Goal: Task Accomplishment & Management: Use online tool/utility

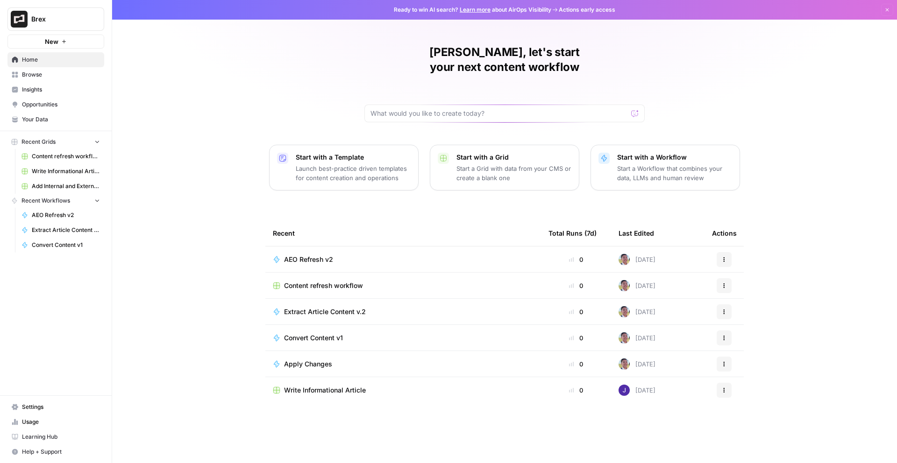
click at [57, 88] on span "Insights" at bounding box center [61, 90] width 78 height 8
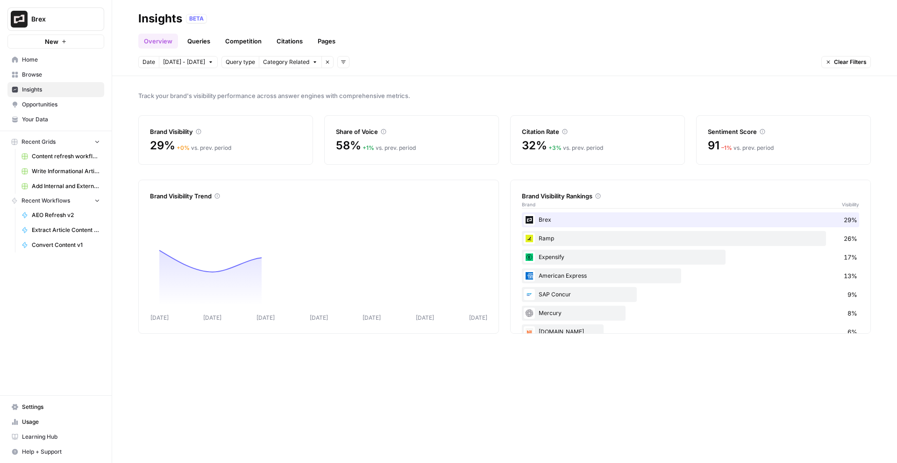
click at [325, 62] on icon "button" at bounding box center [328, 62] width 6 height 6
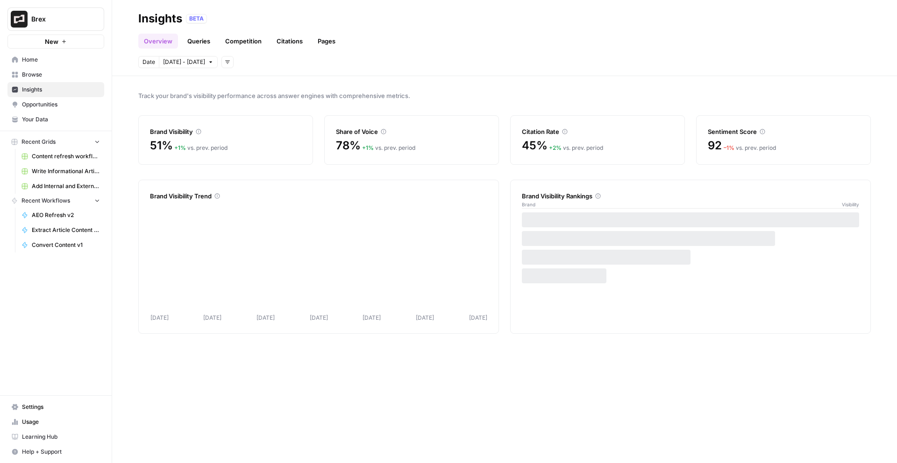
click at [221, 57] on button "Add filters" at bounding box center [227, 62] width 12 height 12
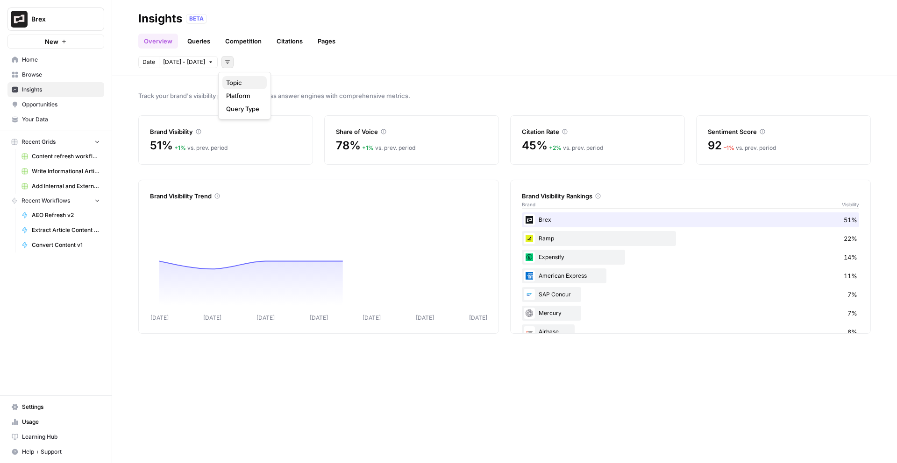
click at [243, 83] on span "Topic" at bounding box center [242, 82] width 33 height 9
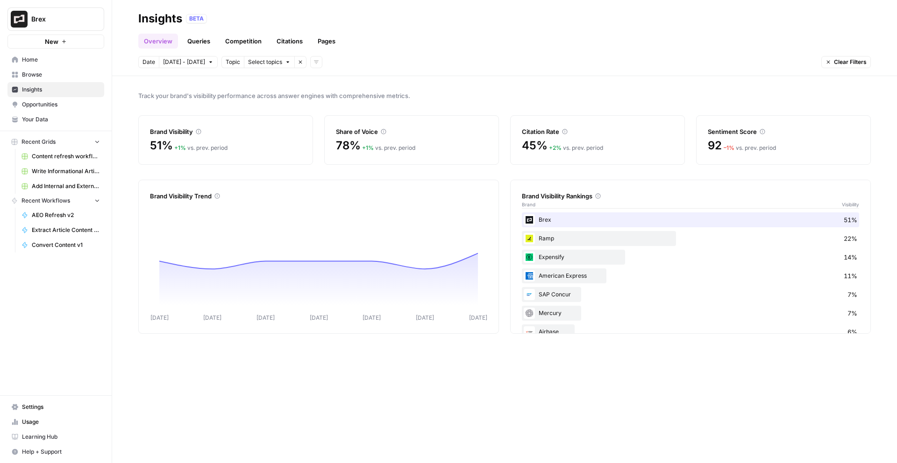
click at [280, 64] on button "Select topics" at bounding box center [269, 62] width 51 height 12
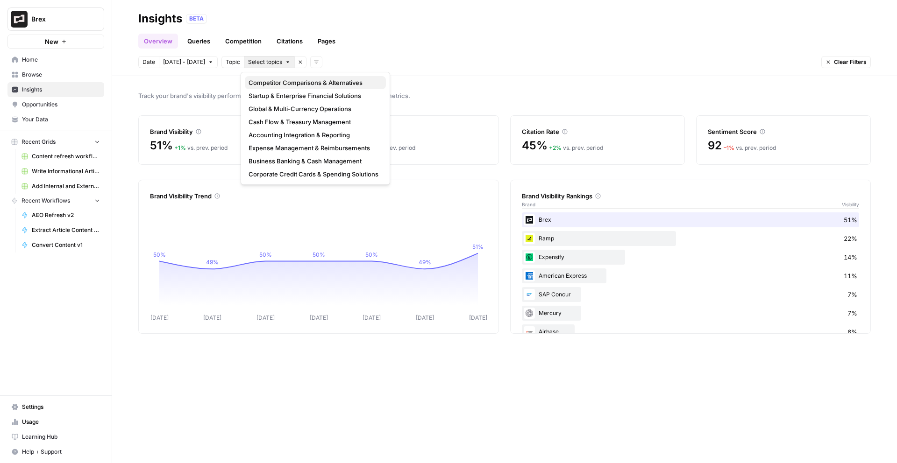
click at [340, 82] on span "Competitor Comparisons & Alternatives" at bounding box center [314, 82] width 130 height 9
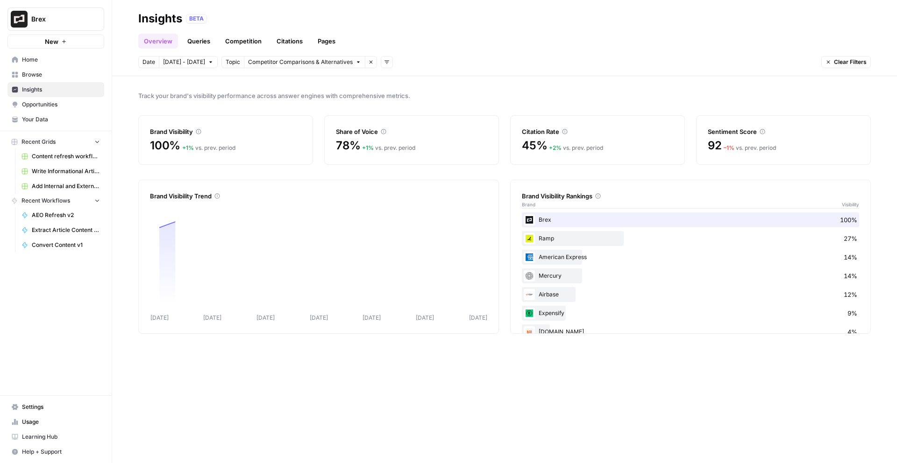
click at [234, 34] on link "Competition" at bounding box center [244, 41] width 48 height 15
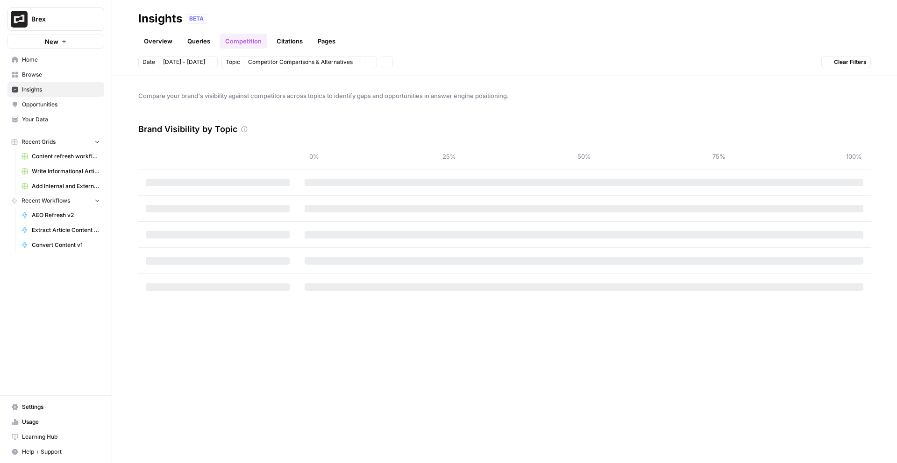
click at [297, 45] on link "Citations" at bounding box center [289, 41] width 37 height 15
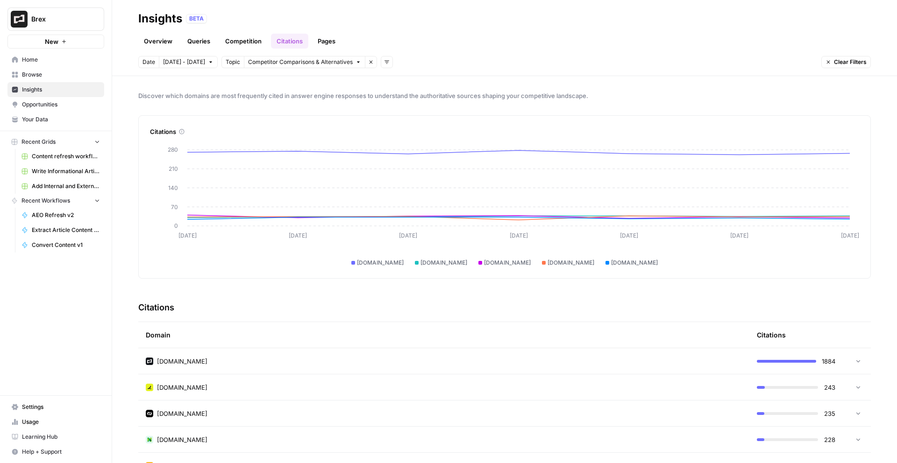
click at [368, 63] on icon "button" at bounding box center [371, 62] width 6 height 6
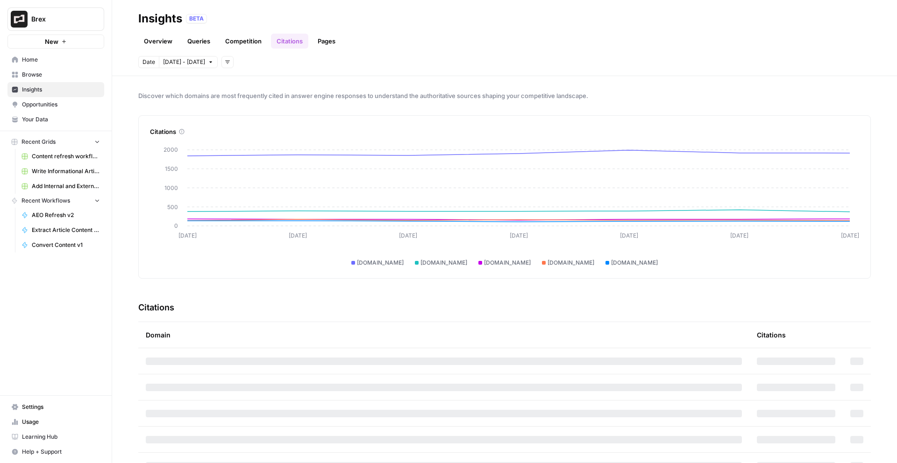
click at [225, 65] on button "Add filters" at bounding box center [227, 62] width 12 height 12
click at [240, 81] on span "Topic" at bounding box center [242, 82] width 33 height 9
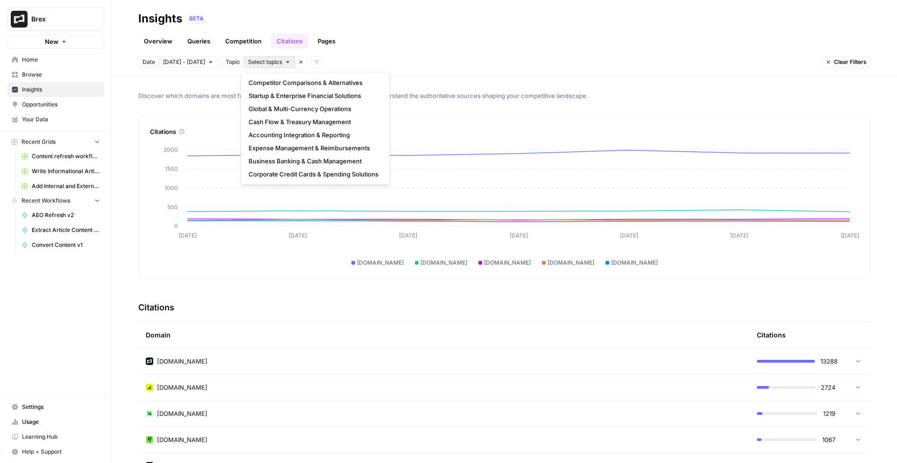
click at [275, 61] on span "Select topics" at bounding box center [265, 62] width 34 height 8
click at [331, 81] on span "Competitor Comparisons & Alternatives" at bounding box center [314, 82] width 130 height 9
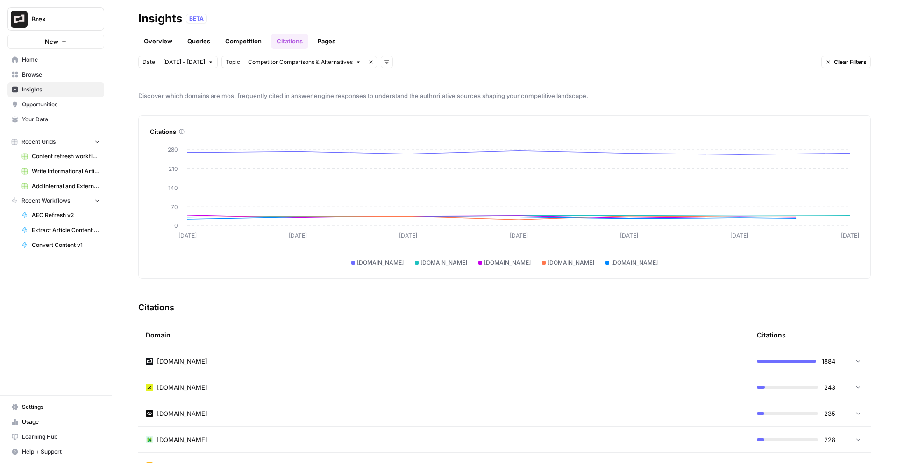
click at [385, 62] on icon "button" at bounding box center [387, 62] width 5 height 3
click at [408, 84] on span "Platform" at bounding box center [401, 82] width 33 height 9
click at [444, 64] on span "Select platform" at bounding box center [436, 62] width 41 height 8
click at [445, 94] on span "ChatGPT" at bounding box center [449, 95] width 47 height 9
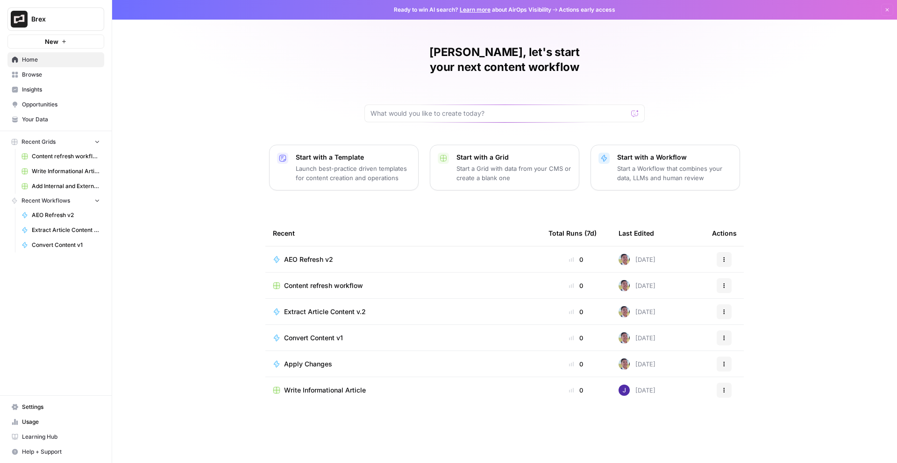
click at [66, 24] on button "Brex" at bounding box center [55, 18] width 97 height 23
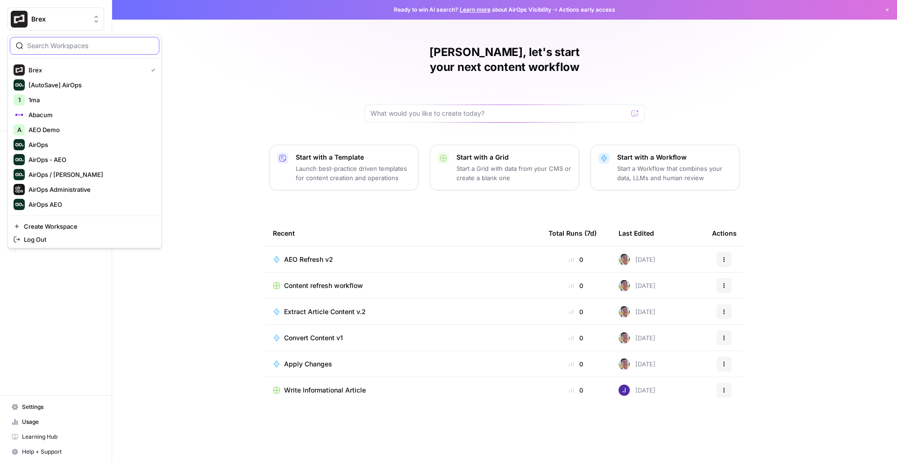
click at [79, 47] on input "search" at bounding box center [90, 45] width 126 height 9
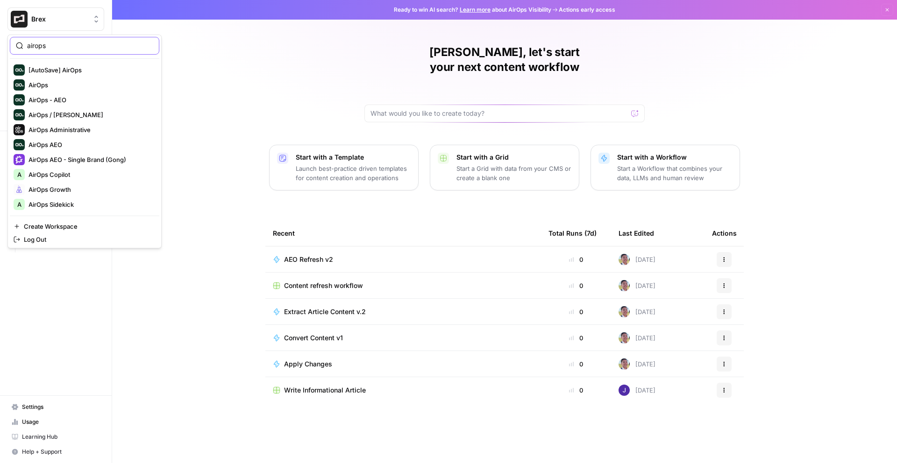
type input "airops"
click button "AirOps Administrative" at bounding box center [85, 129] width 150 height 15
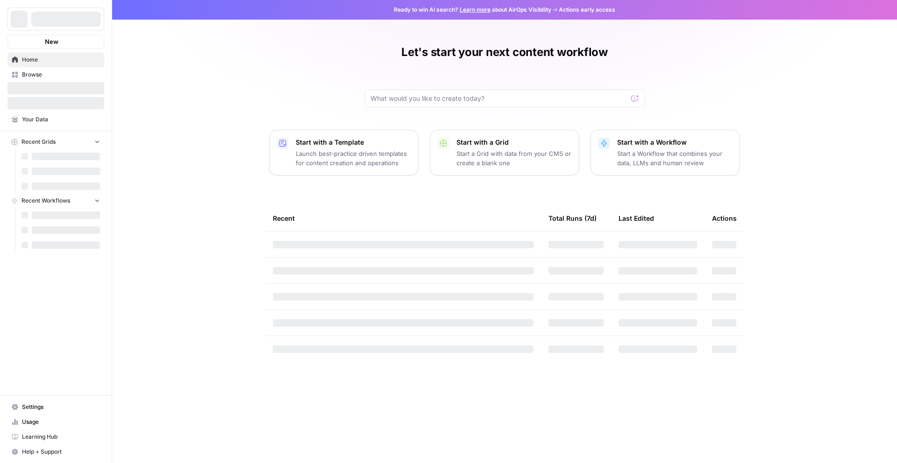
drag, startPoint x: 0, startPoint y: 0, endPoint x: 265, endPoint y: 151, distance: 305.1
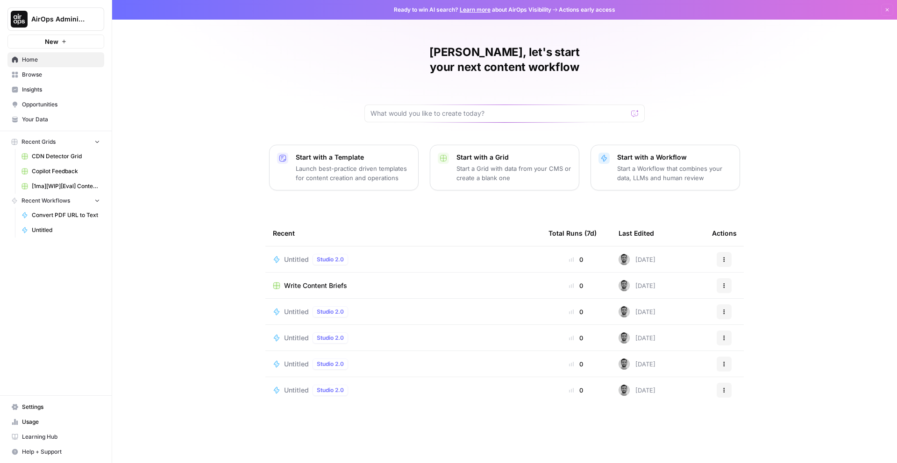
click at [62, 92] on span "Insights" at bounding box center [61, 90] width 78 height 8
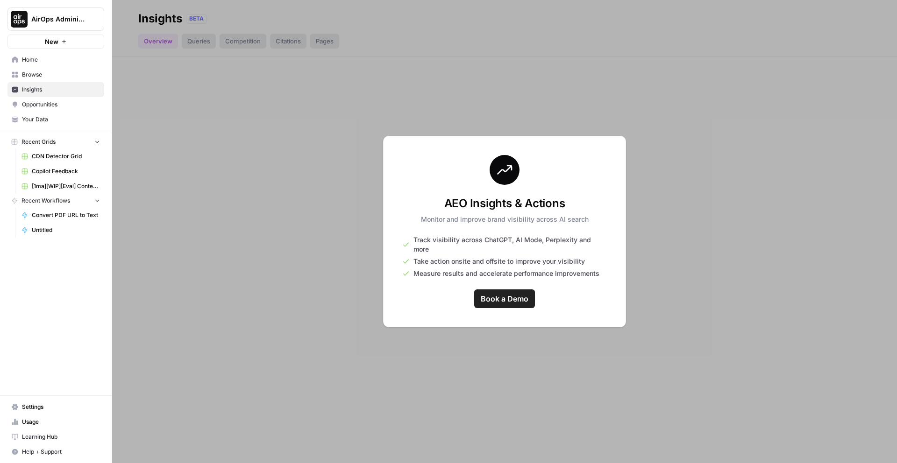
click at [62, 60] on span "Home" at bounding box center [61, 60] width 78 height 8
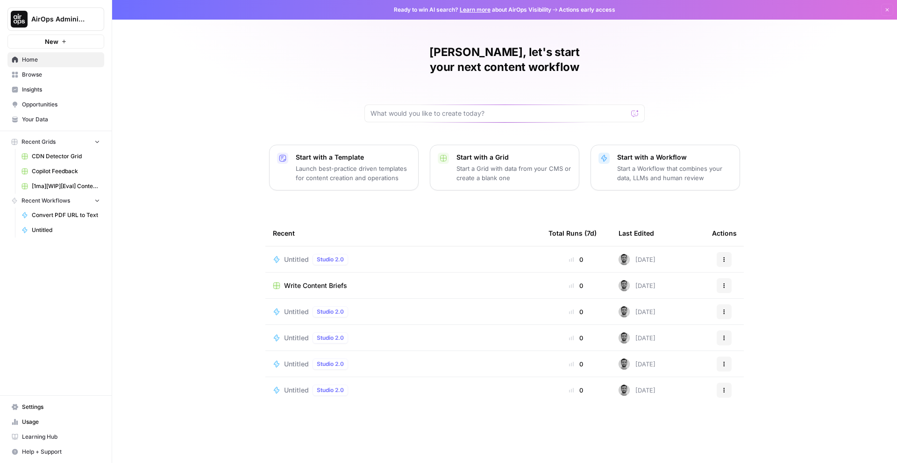
click at [293, 255] on span "Untitled" at bounding box center [296, 259] width 25 height 9
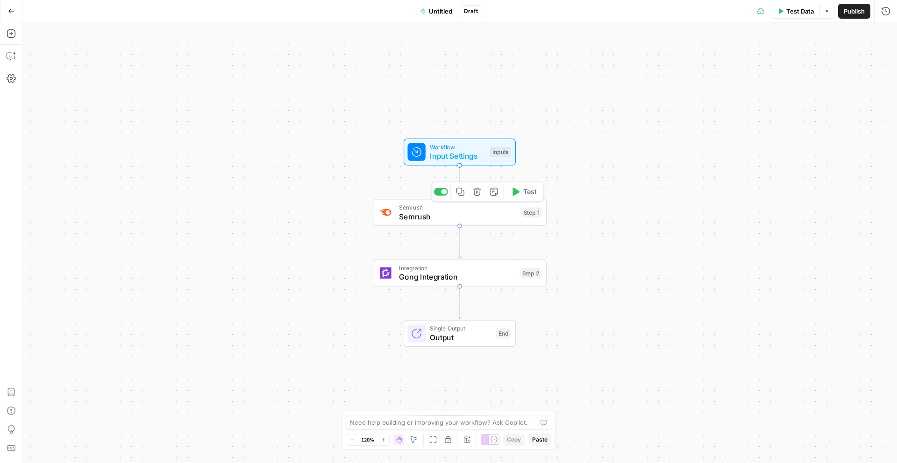
click at [522, 191] on button "Test" at bounding box center [523, 192] width 35 height 14
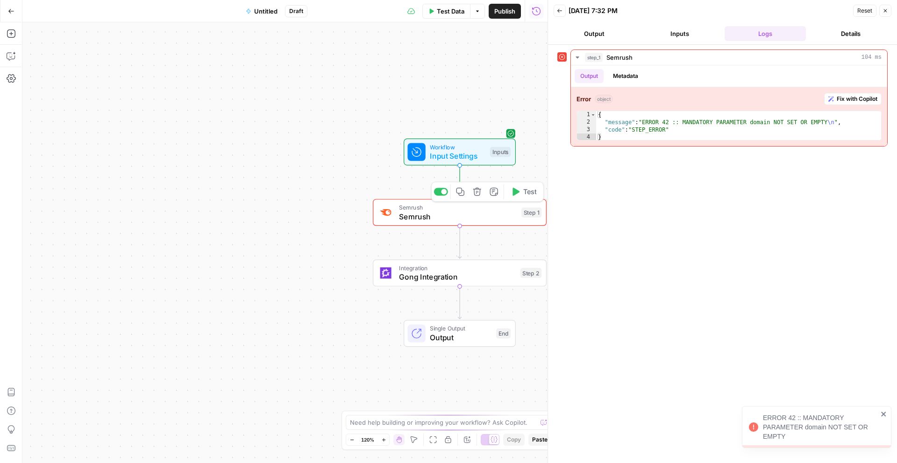
click at [494, 214] on span "Semrush" at bounding box center [458, 216] width 118 height 11
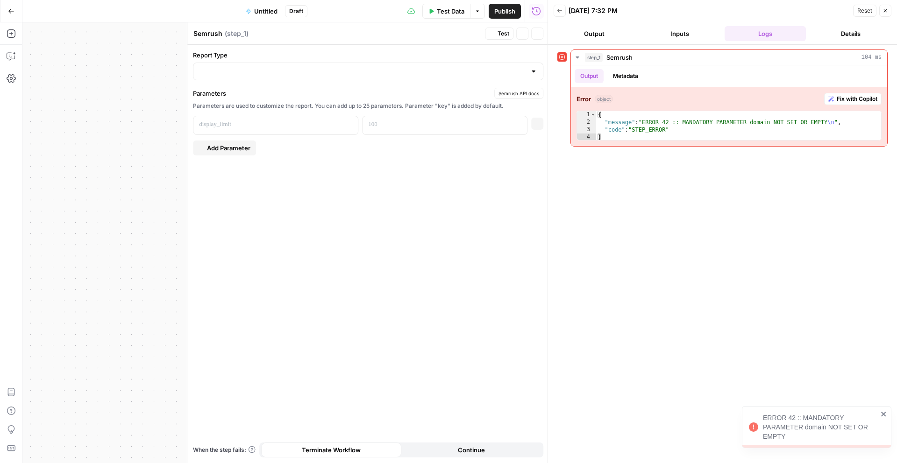
type input "Domain vs. Domain"
click at [304, 64] on div "Domain vs. Domain" at bounding box center [367, 72] width 350 height 18
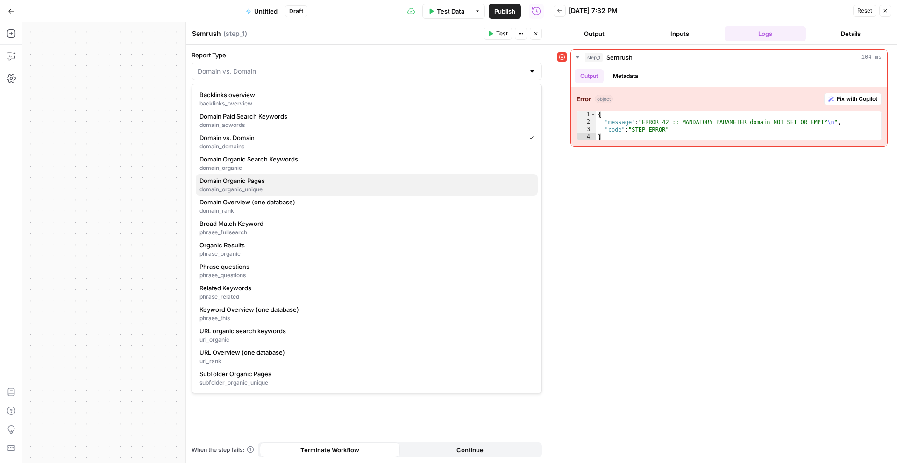
click at [276, 190] on div "domain_organic_unique" at bounding box center [367, 189] width 335 height 8
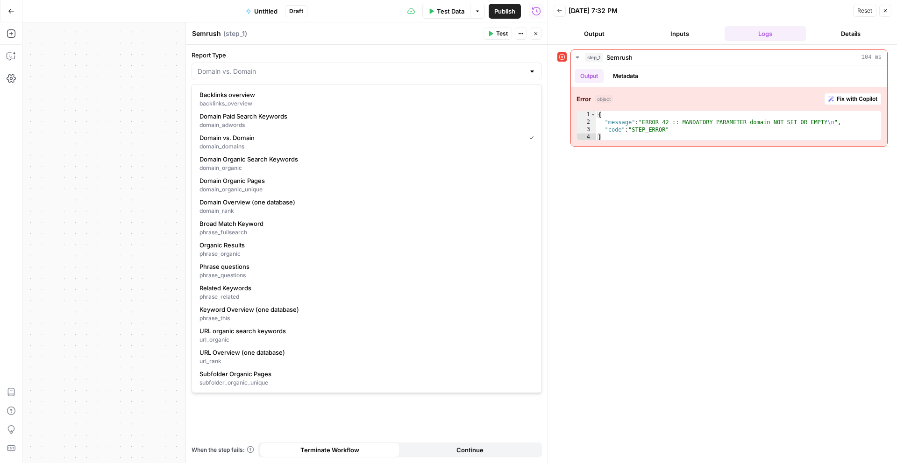
type input "Domain Organic Pages"
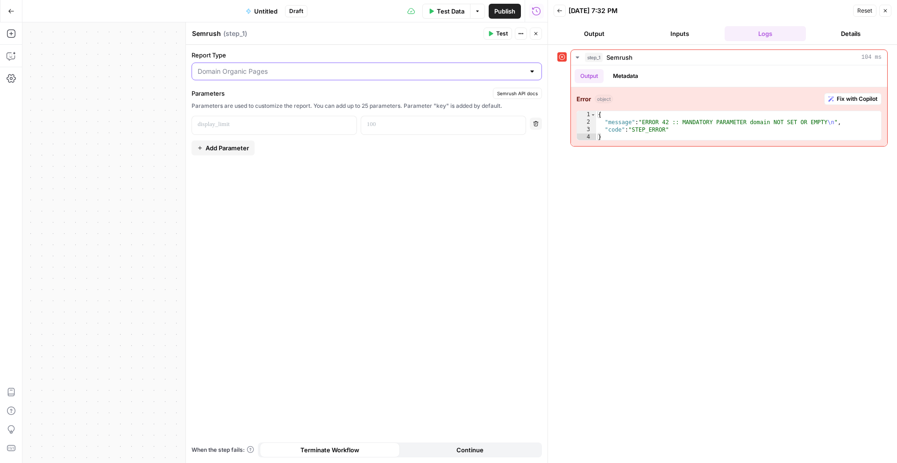
click at [303, 69] on input "Report Type" at bounding box center [361, 71] width 327 height 9
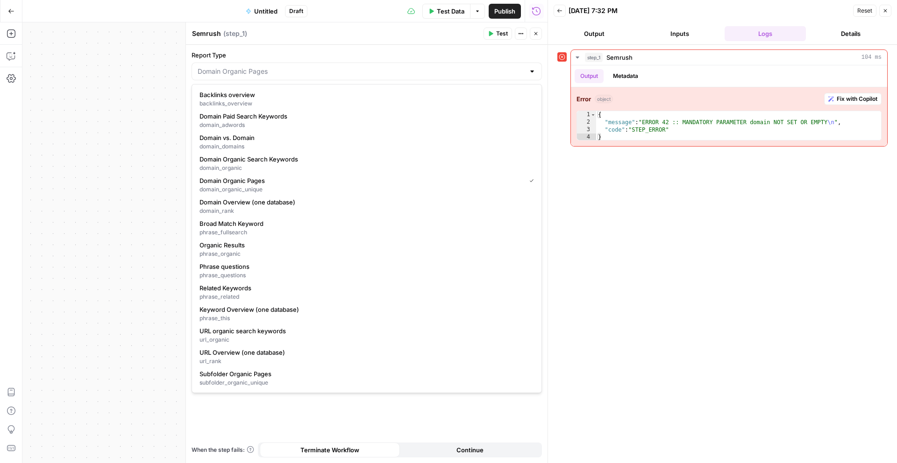
type input "Domain Organic Pages"
click at [78, 252] on div "Workflow Input Settings Inputs Error Semrush Semrush Step 1 Integration Gong In…" at bounding box center [284, 242] width 525 height 441
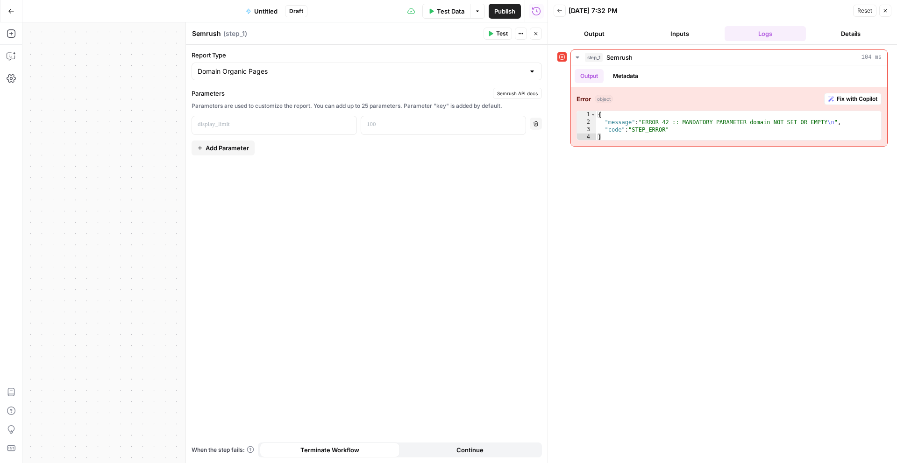
click at [532, 32] on button "Close" at bounding box center [536, 34] width 12 height 12
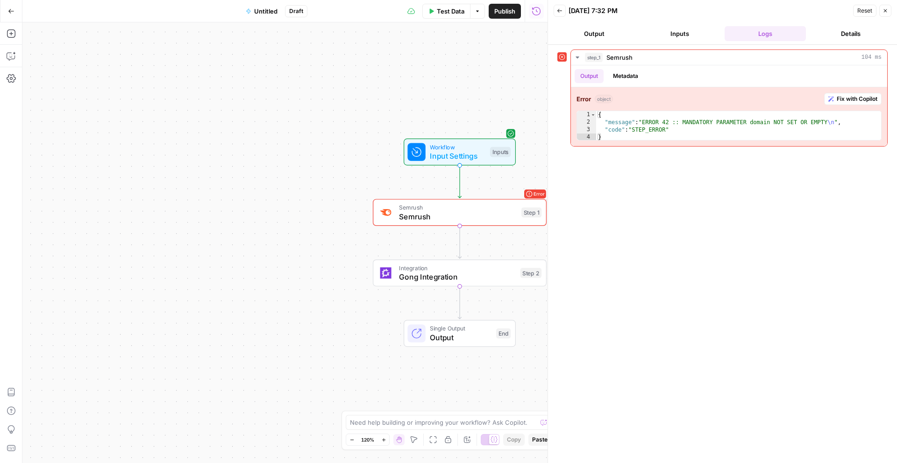
click at [885, 13] on icon "button" at bounding box center [886, 11] width 6 height 6
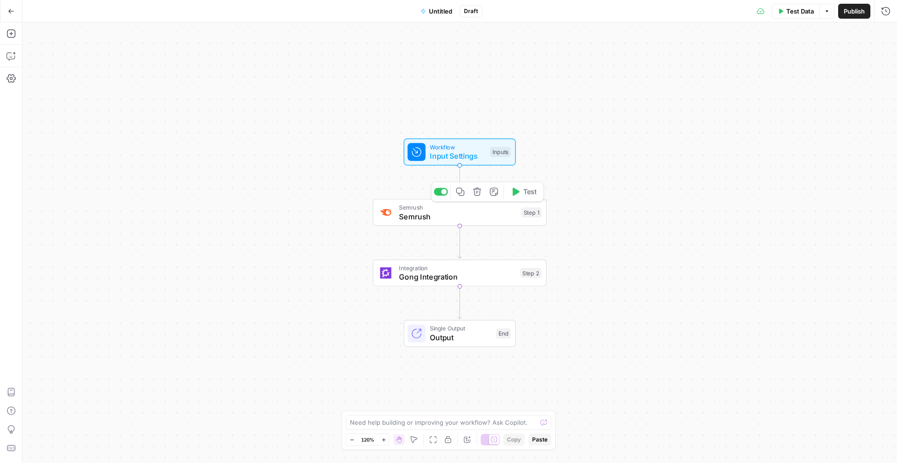
click at [509, 211] on span "Semrush" at bounding box center [458, 216] width 118 height 11
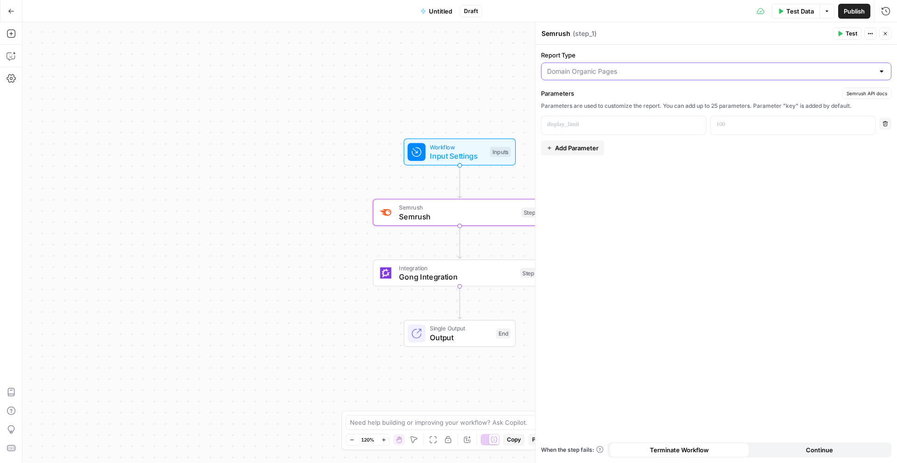
click at [631, 73] on input "Report Type" at bounding box center [710, 71] width 327 height 9
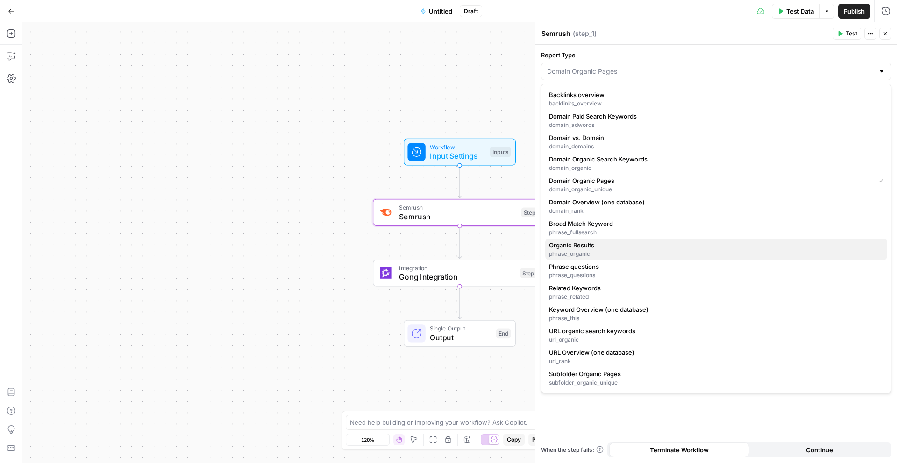
click at [607, 242] on span "Organic Results" at bounding box center [714, 245] width 331 height 9
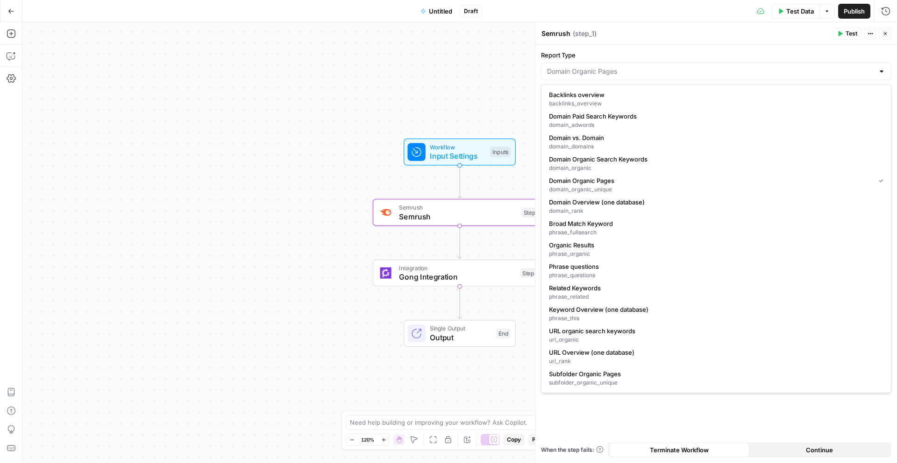
type input "Organic Results"
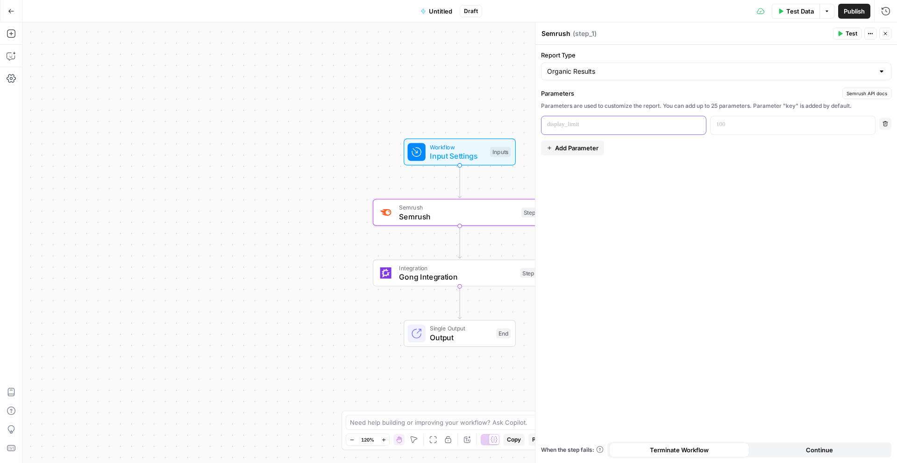
click at [600, 120] on p at bounding box center [616, 124] width 138 height 9
click at [861, 96] on span "Semrush API docs" at bounding box center [867, 93] width 41 height 7
click at [639, 129] on p at bounding box center [616, 124] width 138 height 9
click at [764, 119] on div at bounding box center [786, 125] width 150 height 18
click at [590, 147] on span "Add Parameter" at bounding box center [576, 147] width 43 height 9
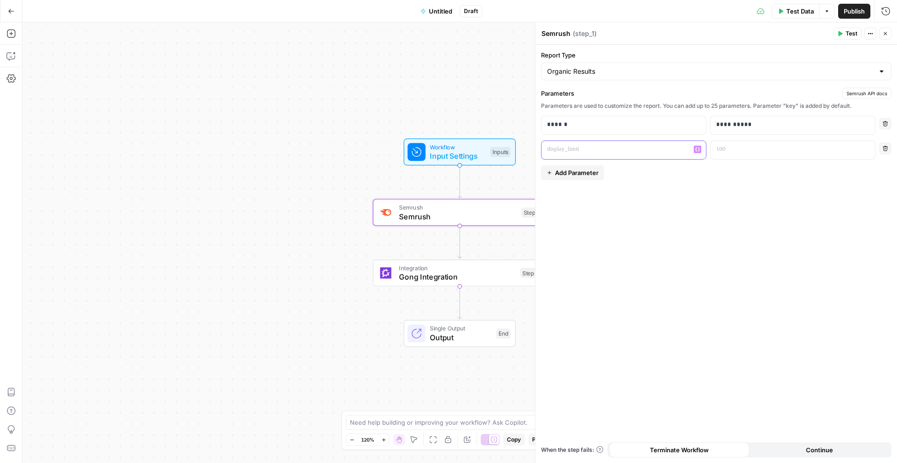
click at [590, 151] on p at bounding box center [616, 149] width 138 height 9
click at [758, 156] on div at bounding box center [786, 150] width 150 height 18
click at [849, 33] on div "Publish P" at bounding box center [853, 31] width 30 height 9
click at [841, 36] on icon "button" at bounding box center [840, 34] width 6 height 6
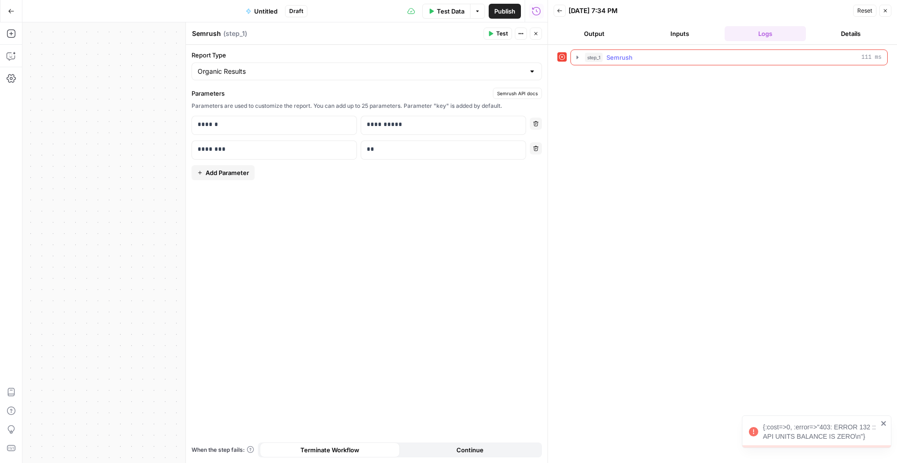
click at [576, 57] on icon "button" at bounding box center [577, 57] width 7 height 7
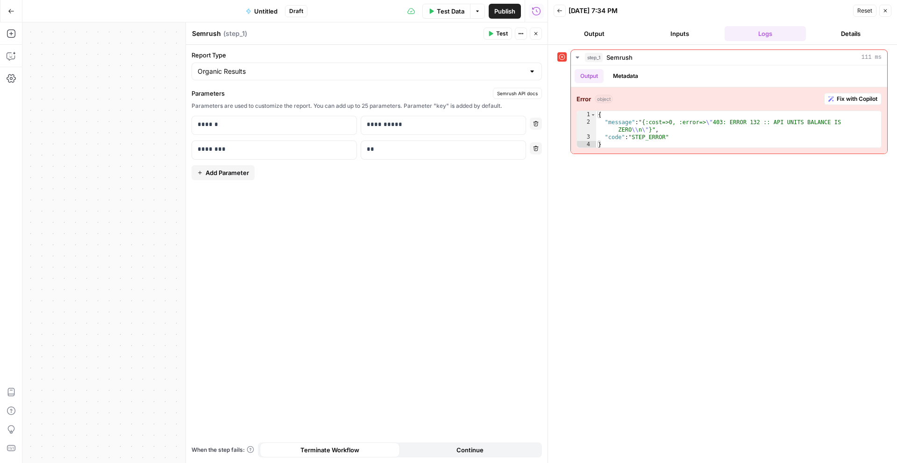
click at [499, 34] on span "Test" at bounding box center [502, 33] width 12 height 8
